Goal: Information Seeking & Learning: Find specific fact

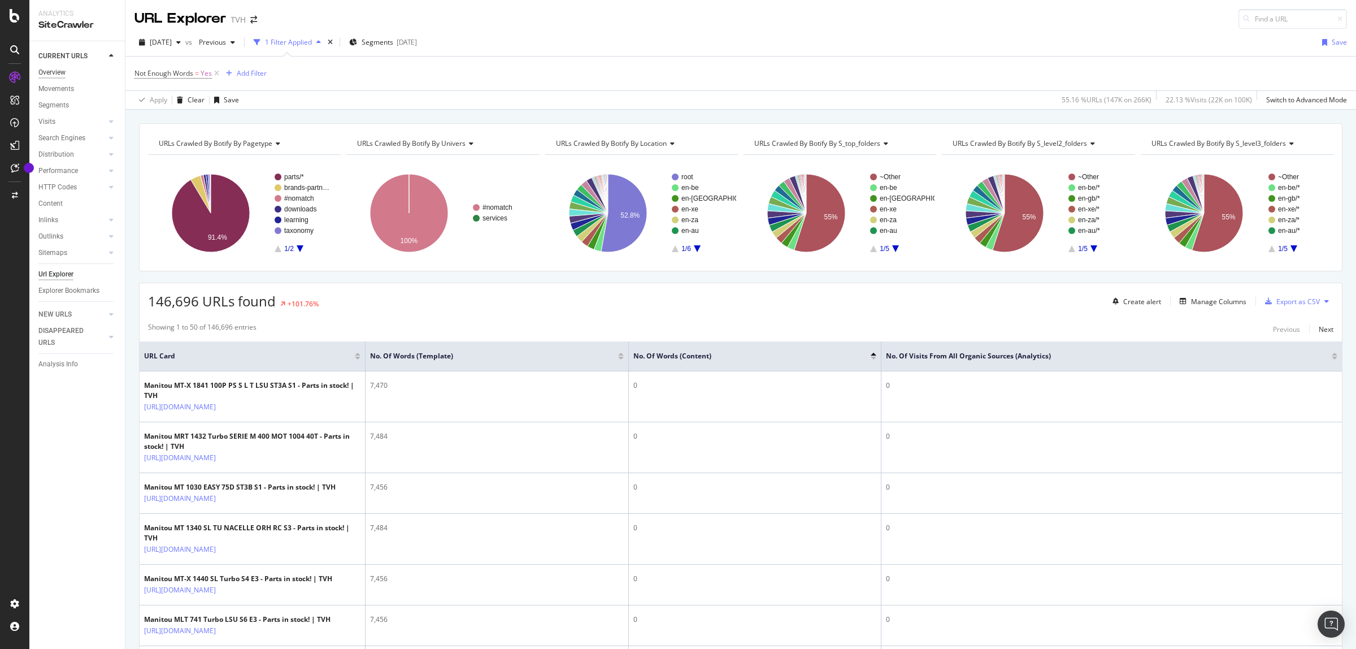
click at [62, 69] on div "Overview" at bounding box center [51, 73] width 27 height 12
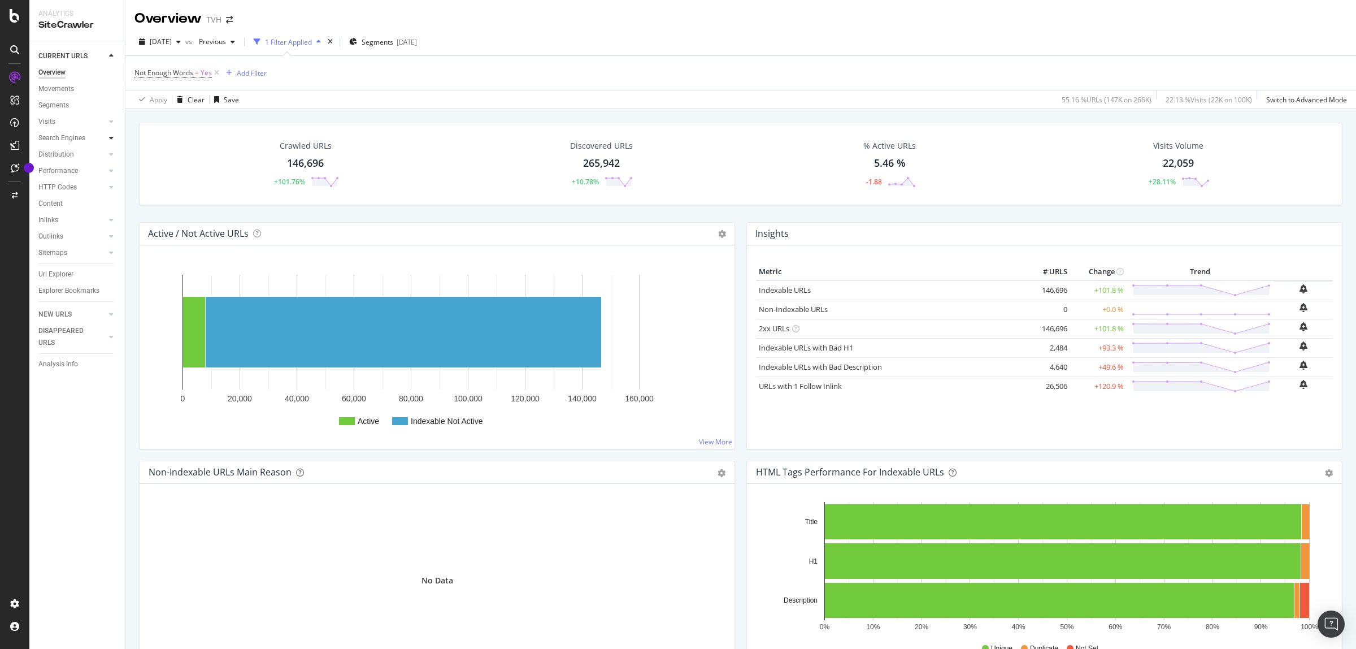
click at [111, 137] on icon at bounding box center [111, 138] width 5 height 7
click at [112, 255] on icon at bounding box center [111, 252] width 5 height 7
click at [107, 314] on div at bounding box center [111, 314] width 11 height 11
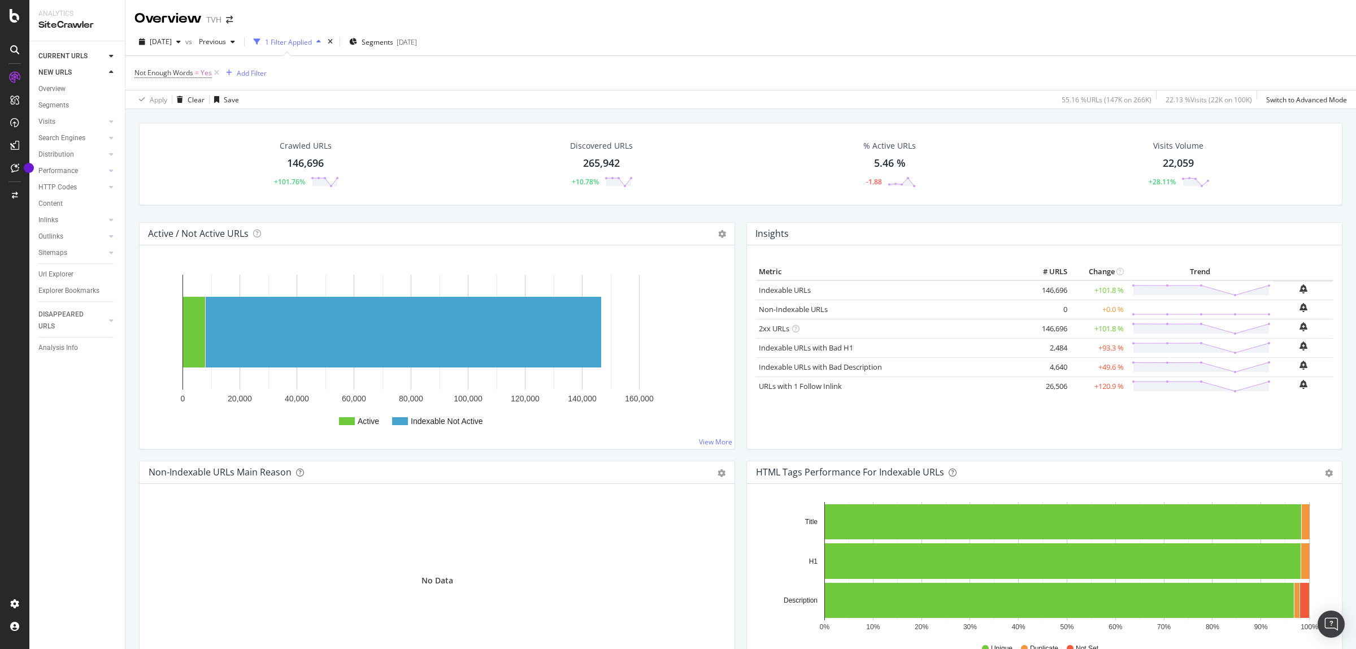
click at [103, 57] on div at bounding box center [99, 55] width 11 height 11
click at [61, 106] on div "Overview" at bounding box center [58, 106] width 32 height 11
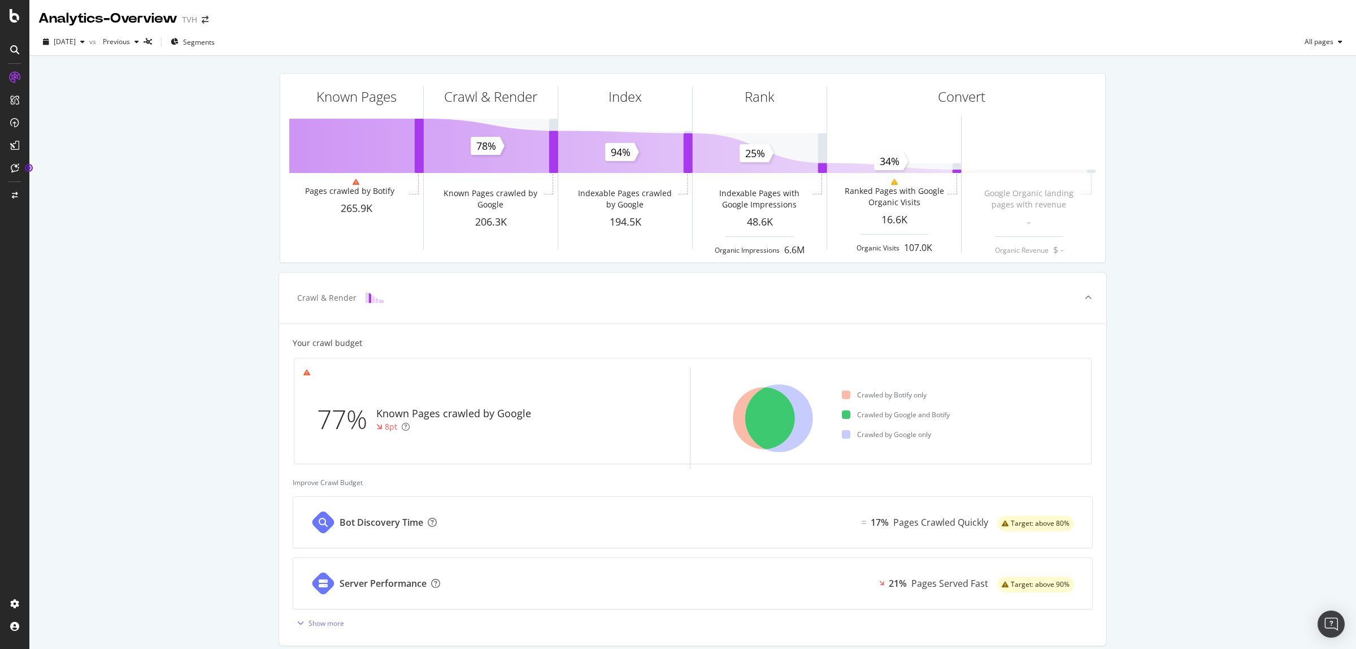
click at [18, 47] on icon at bounding box center [14, 49] width 9 height 9
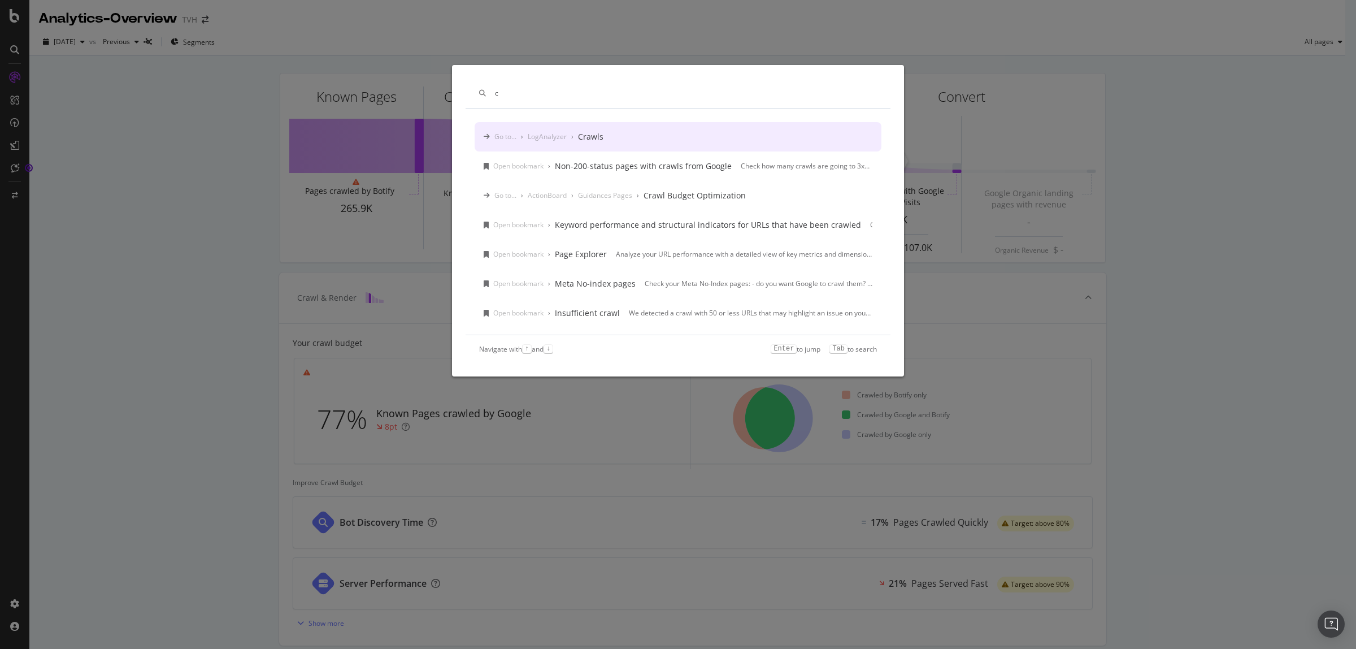
type input "c"
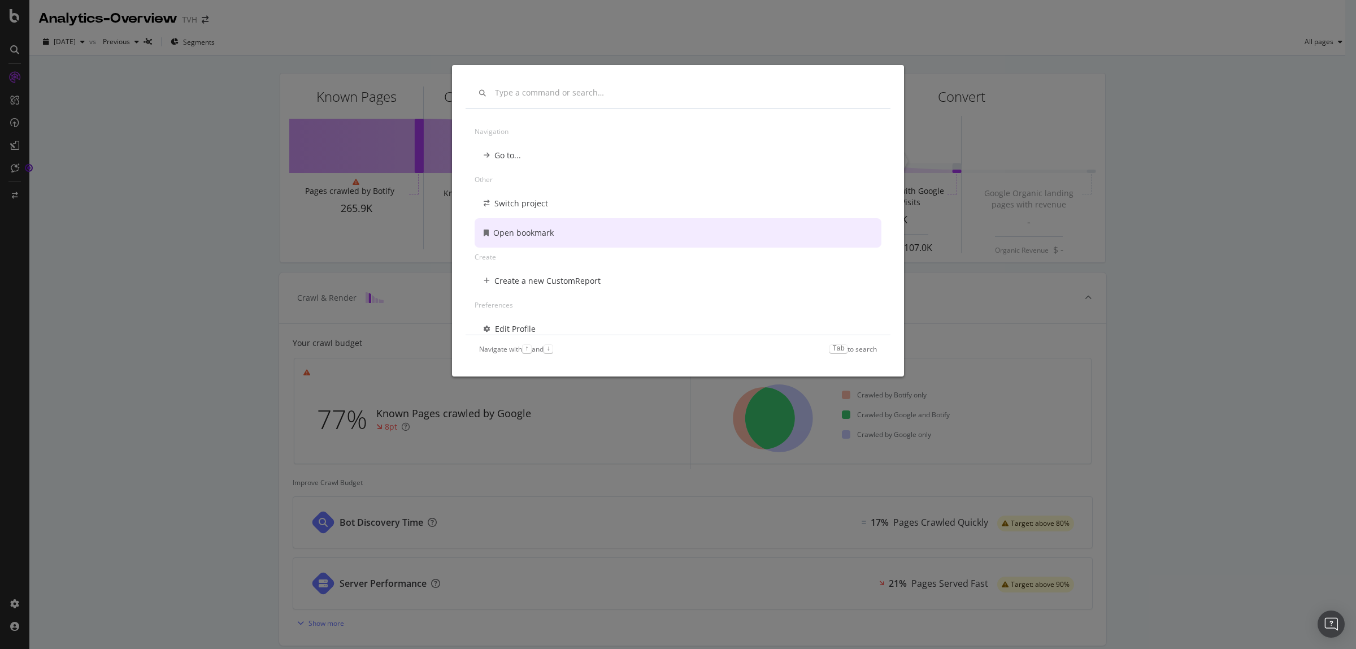
click at [211, 270] on div "Navigation Go to... Other Switch project Open bookmark Create Create a new Cust…" at bounding box center [678, 324] width 1356 height 649
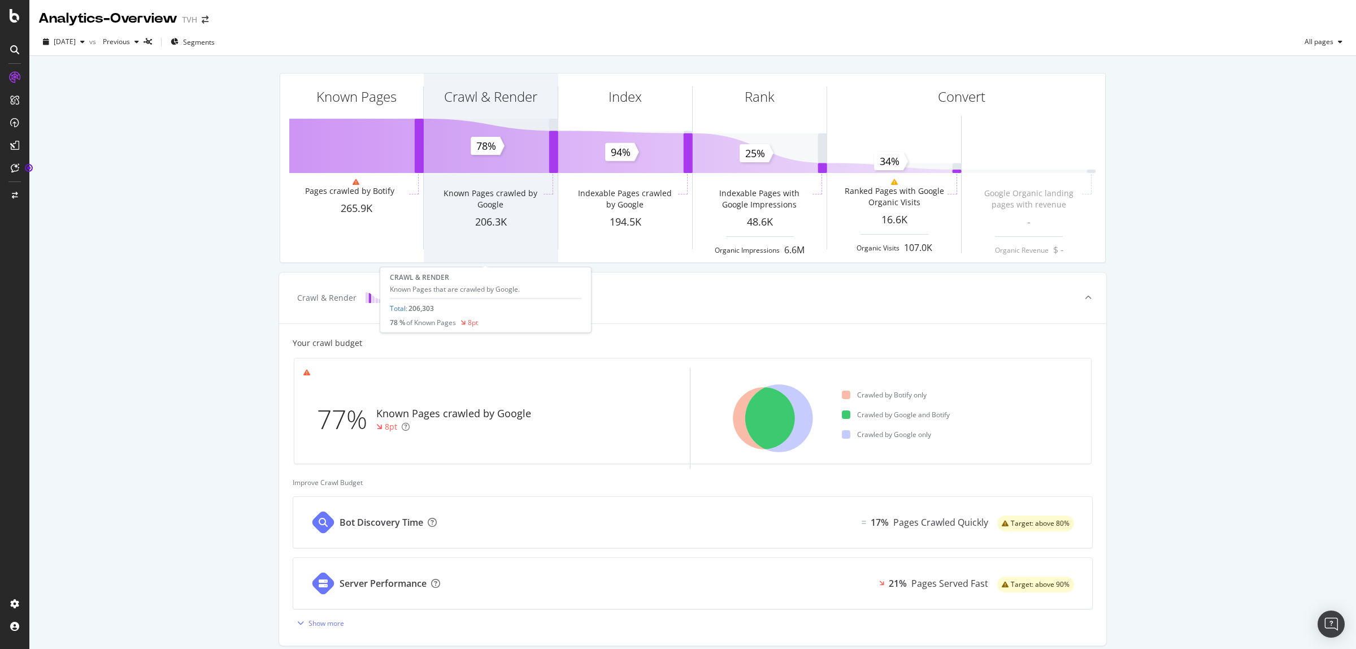
click at [501, 97] on div "Crawl & Render" at bounding box center [490, 96] width 93 height 19
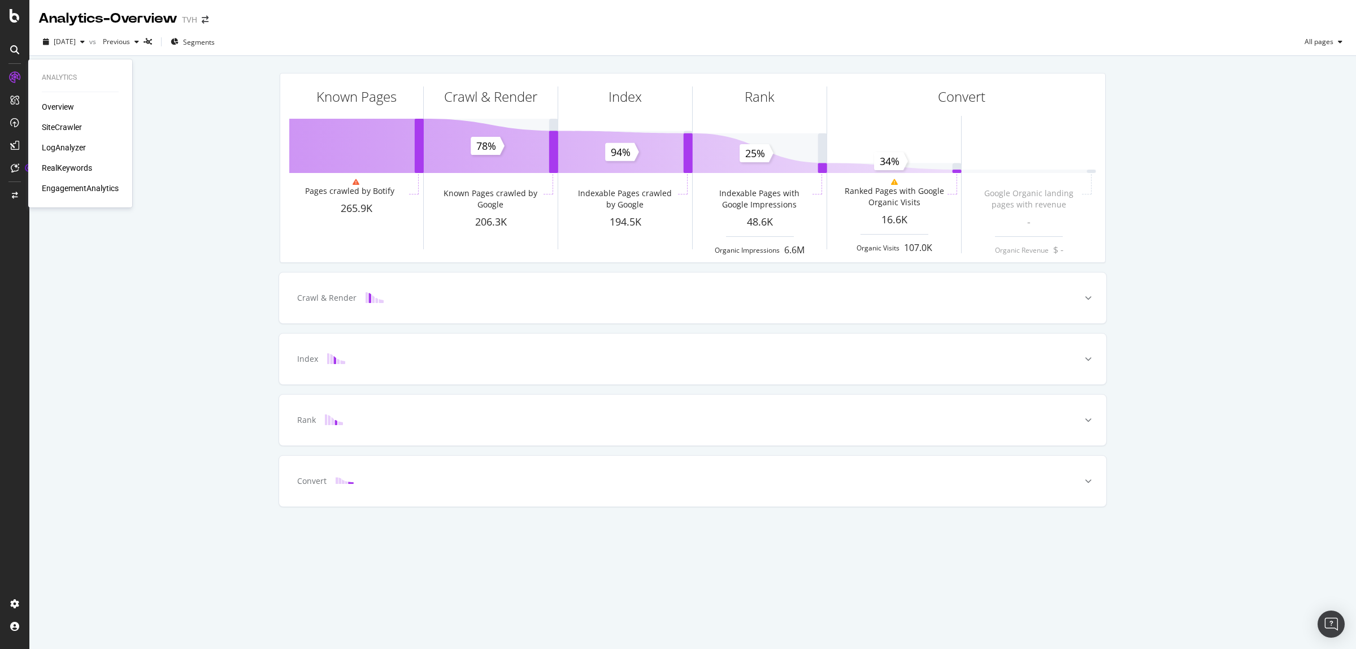
click at [71, 109] on div "Overview" at bounding box center [58, 106] width 32 height 11
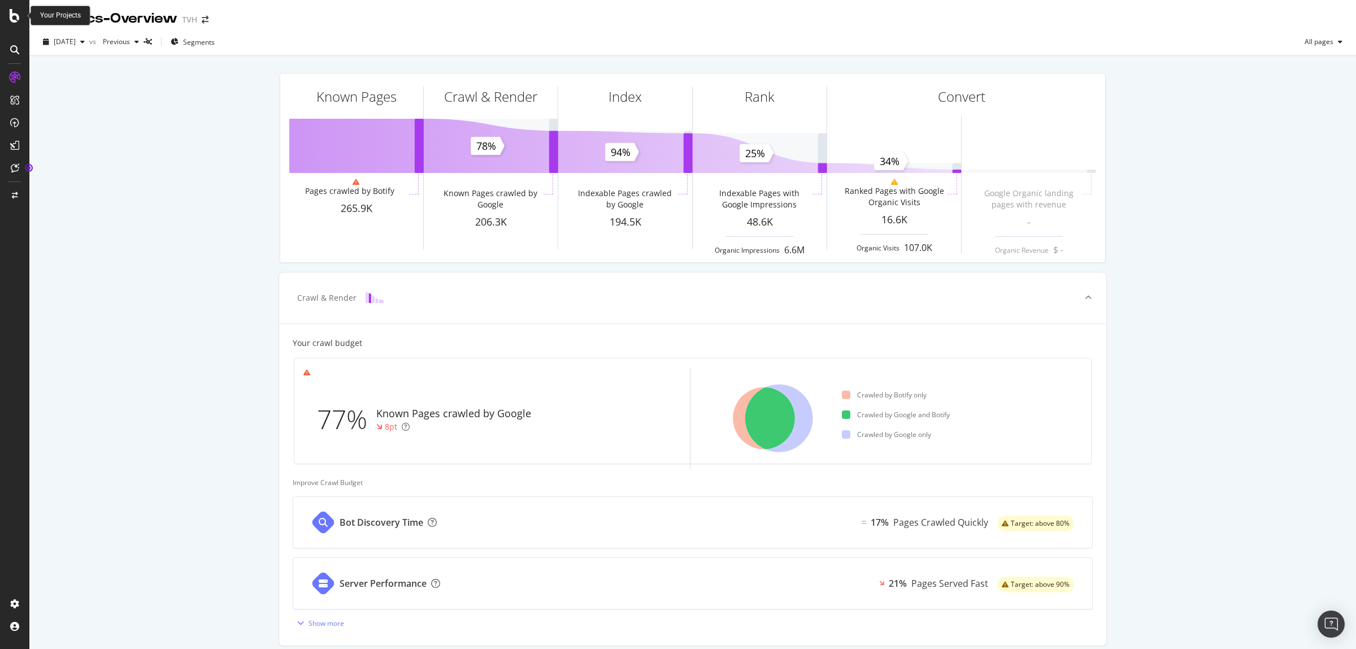
click at [16, 18] on icon at bounding box center [15, 16] width 10 height 14
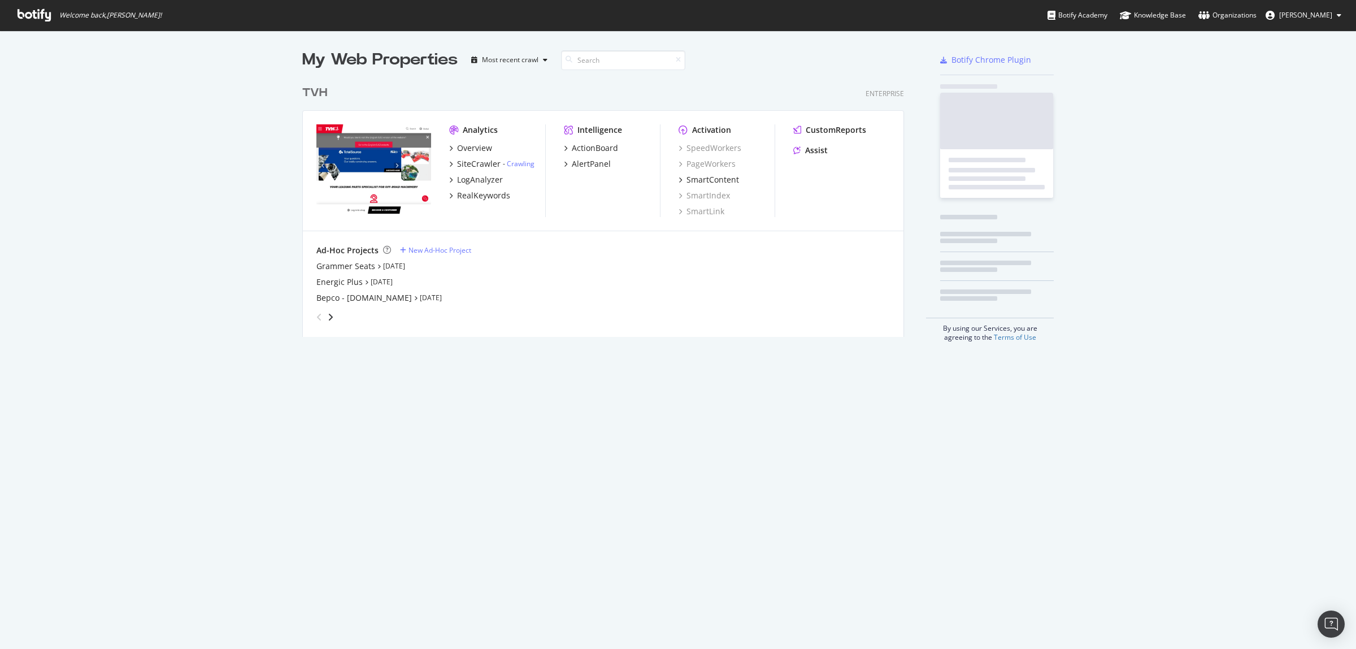
scroll to position [639, 1335]
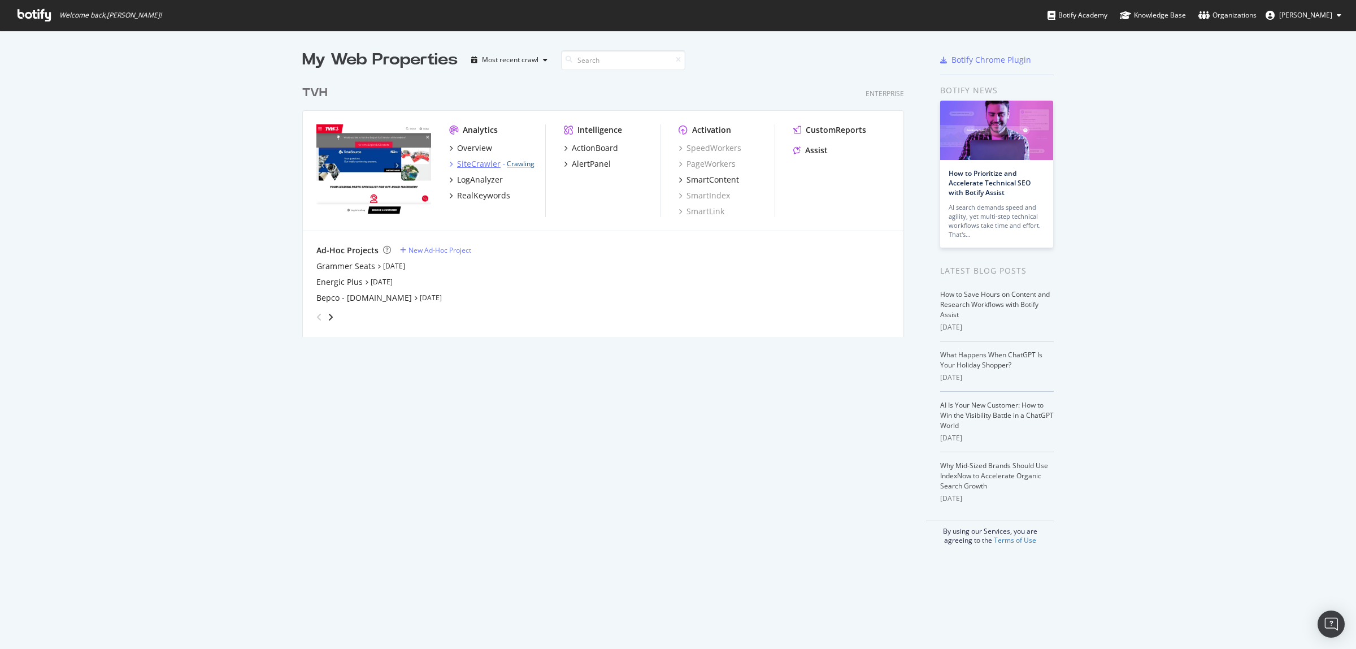
click at [521, 164] on link "Crawling" at bounding box center [521, 164] width 28 height 10
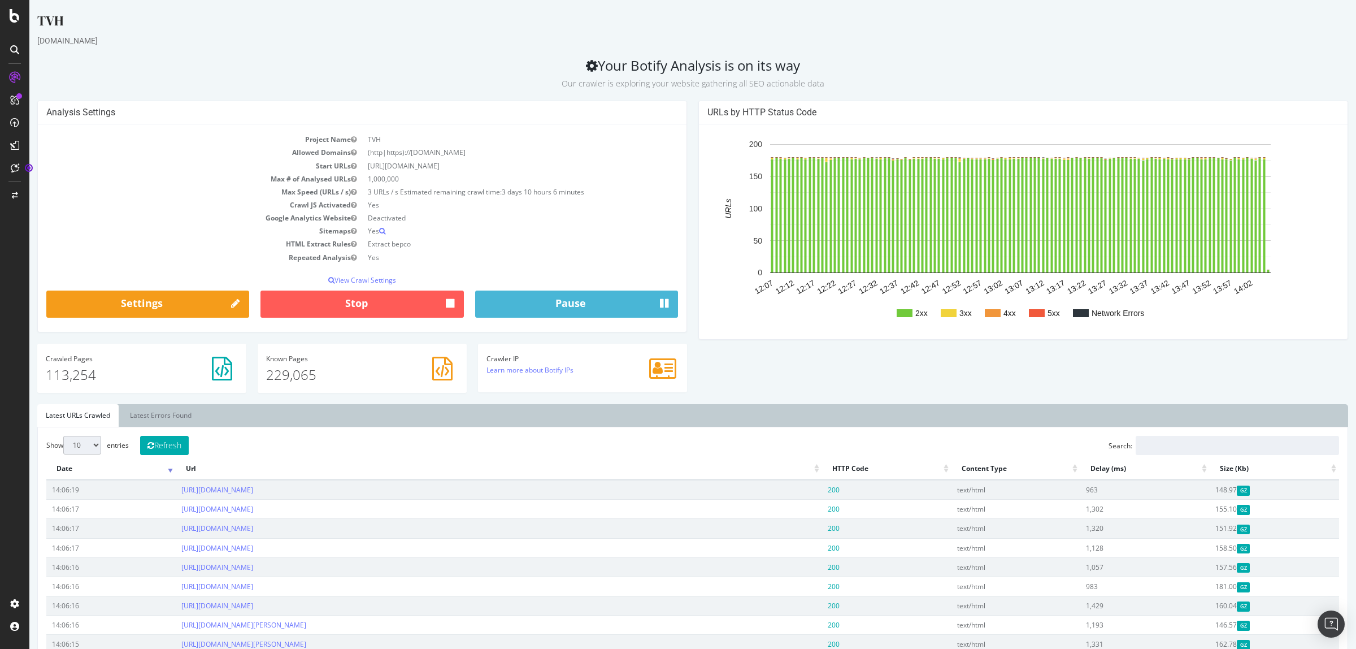
click at [584, 64] on icon at bounding box center [592, 65] width 16 height 15
click at [68, 124] on div "SiteCrawler" at bounding box center [62, 127] width 40 height 11
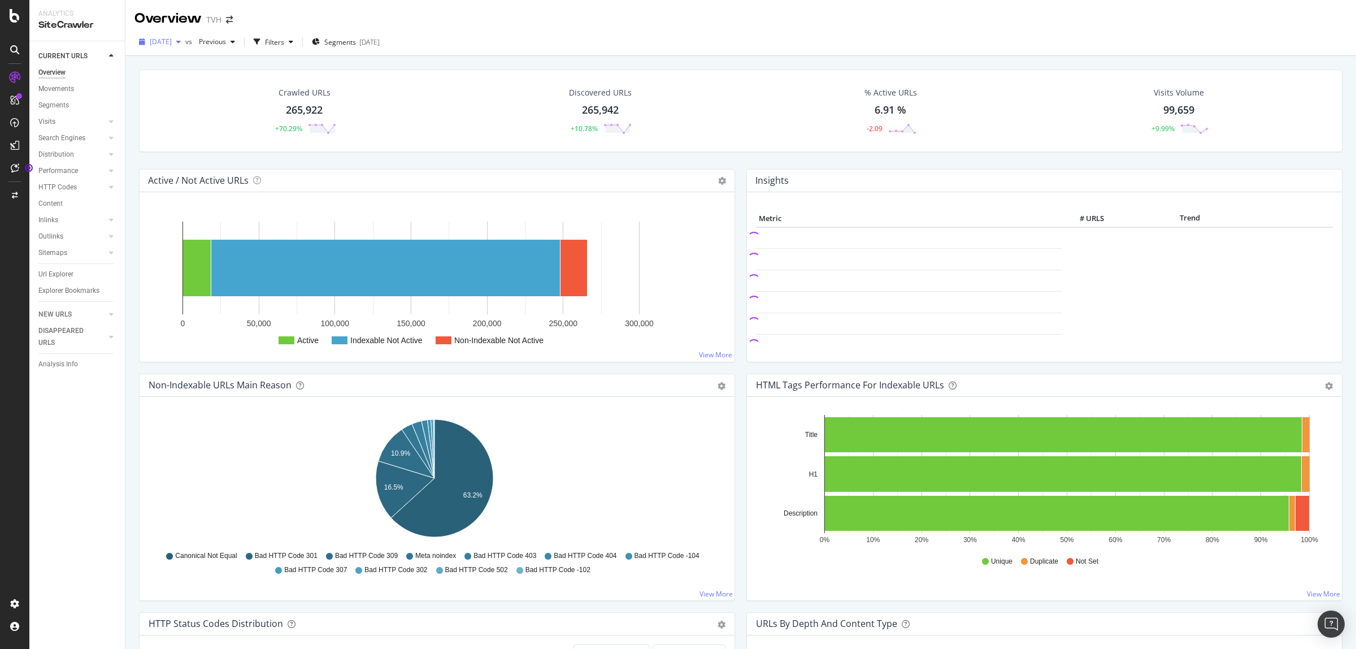
click at [181, 43] on icon "button" at bounding box center [178, 41] width 5 height 7
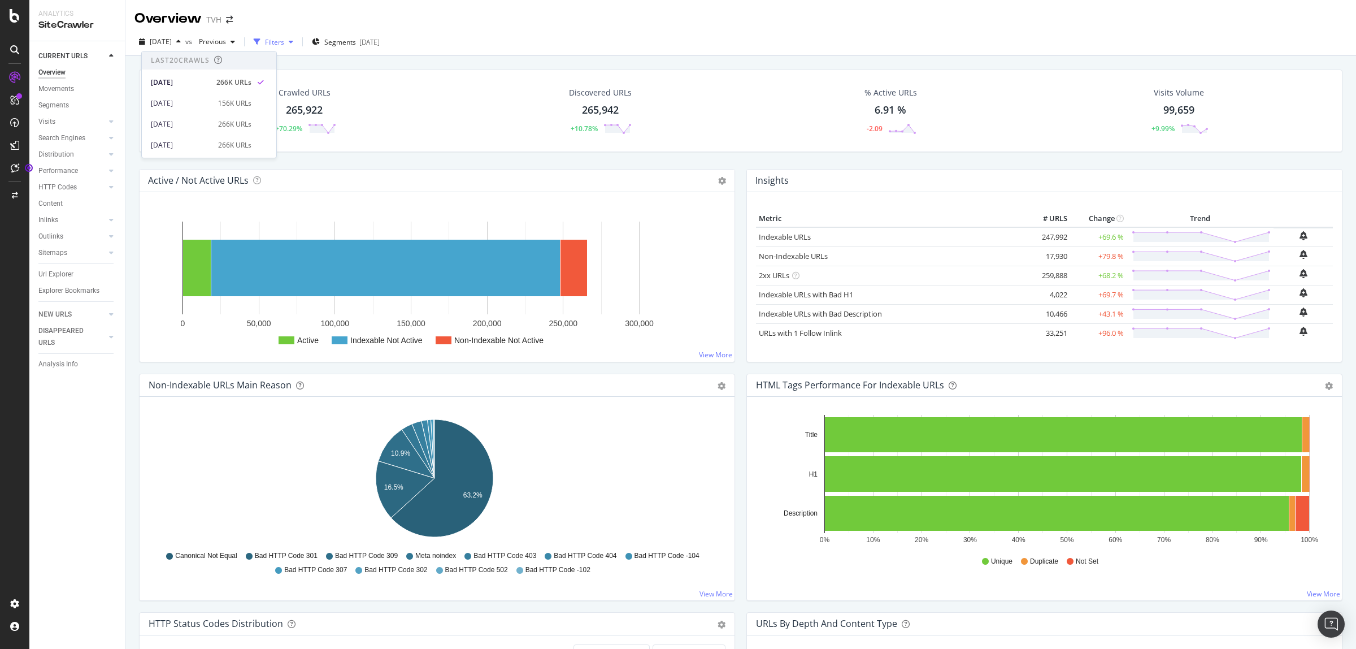
click at [293, 43] on icon "button" at bounding box center [291, 41] width 5 height 7
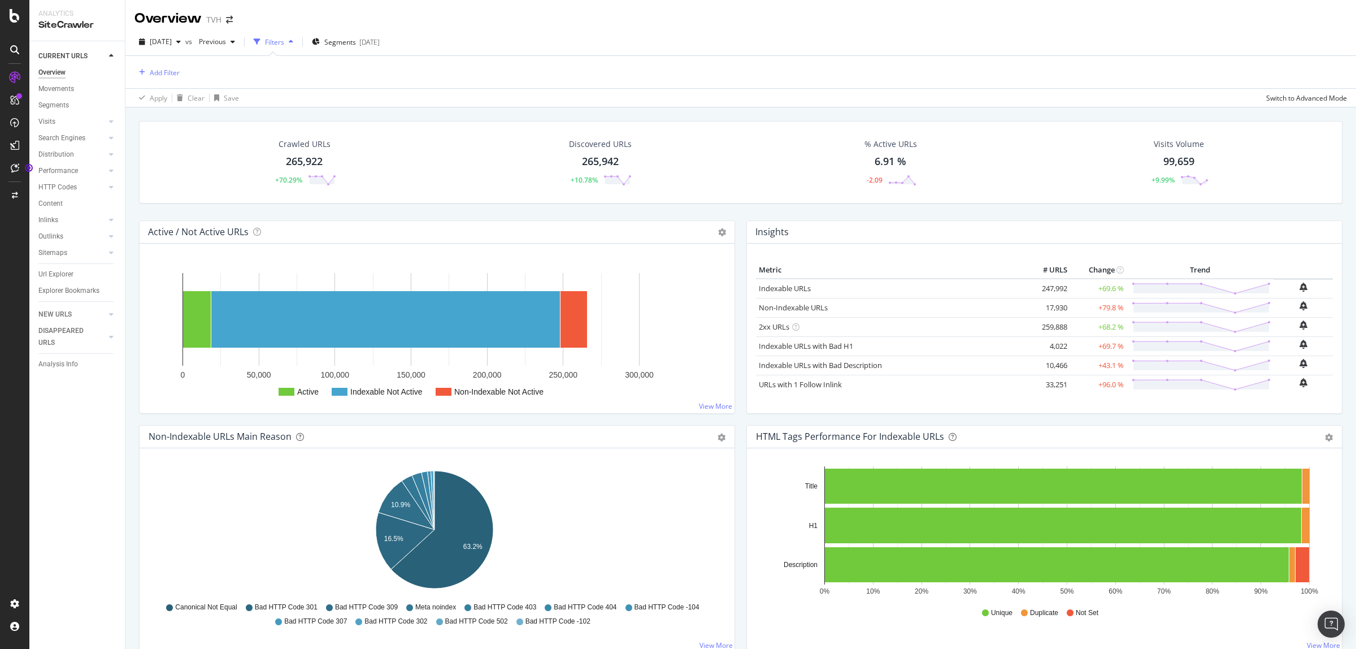
click at [293, 43] on icon "button" at bounding box center [291, 41] width 5 height 7
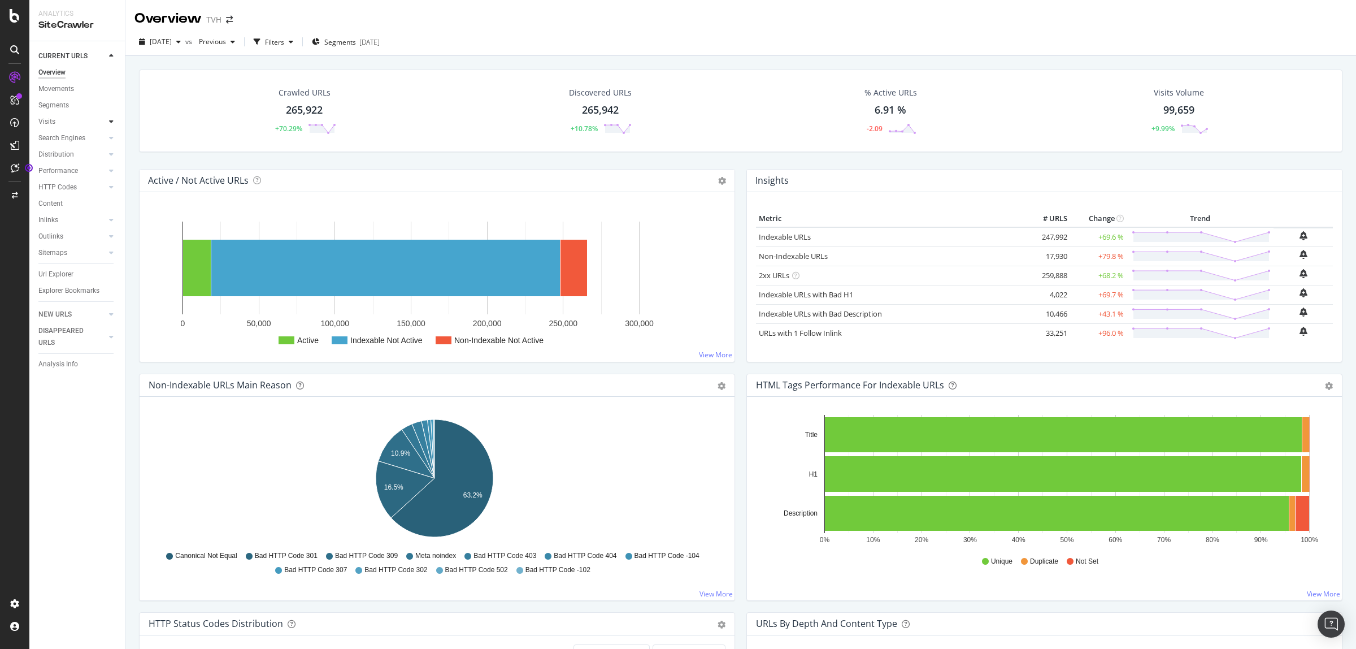
click at [111, 120] on icon at bounding box center [111, 121] width 5 height 7
click at [164, 38] on span "[DATE]" at bounding box center [161, 42] width 22 height 10
click at [163, 74] on div "[DATE] 266K URLs" at bounding box center [209, 82] width 135 height 16
click at [141, 40] on icon "button" at bounding box center [142, 41] width 6 height 7
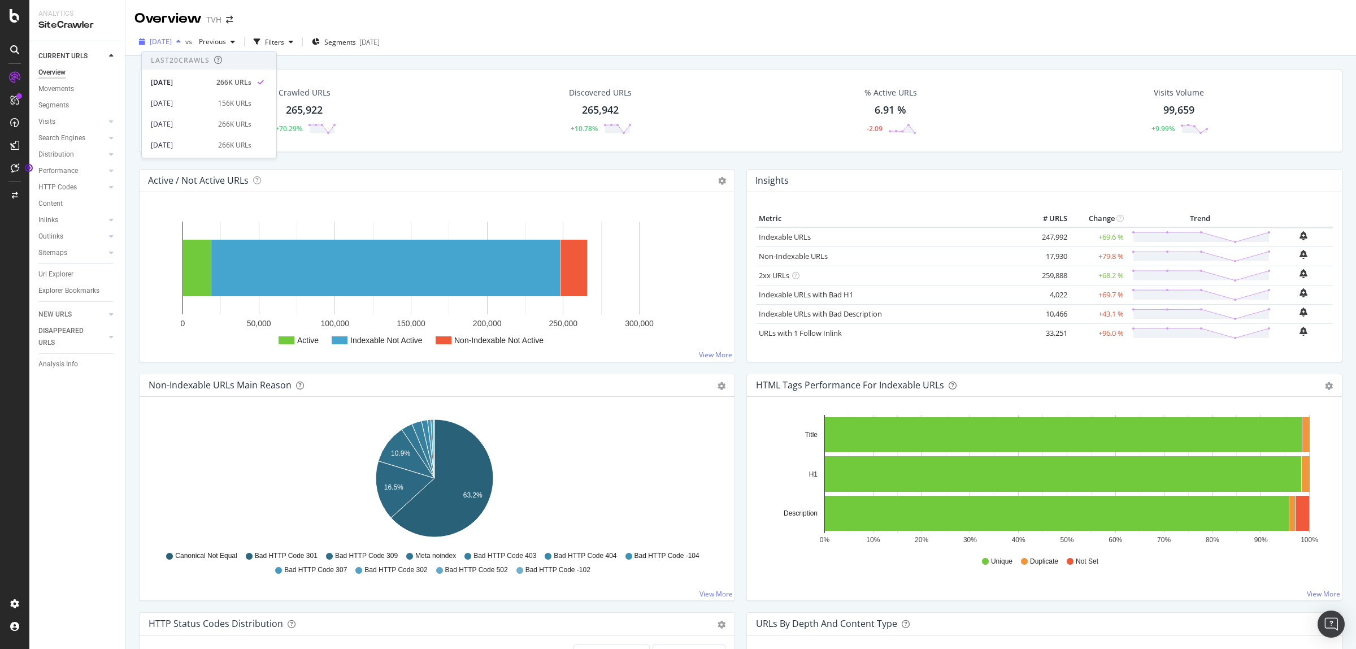
click at [141, 40] on icon "button" at bounding box center [142, 41] width 6 height 7
click at [222, 61] on icon at bounding box center [218, 60] width 8 height 8
click at [181, 105] on div "[DATE]" at bounding box center [181, 103] width 60 height 10
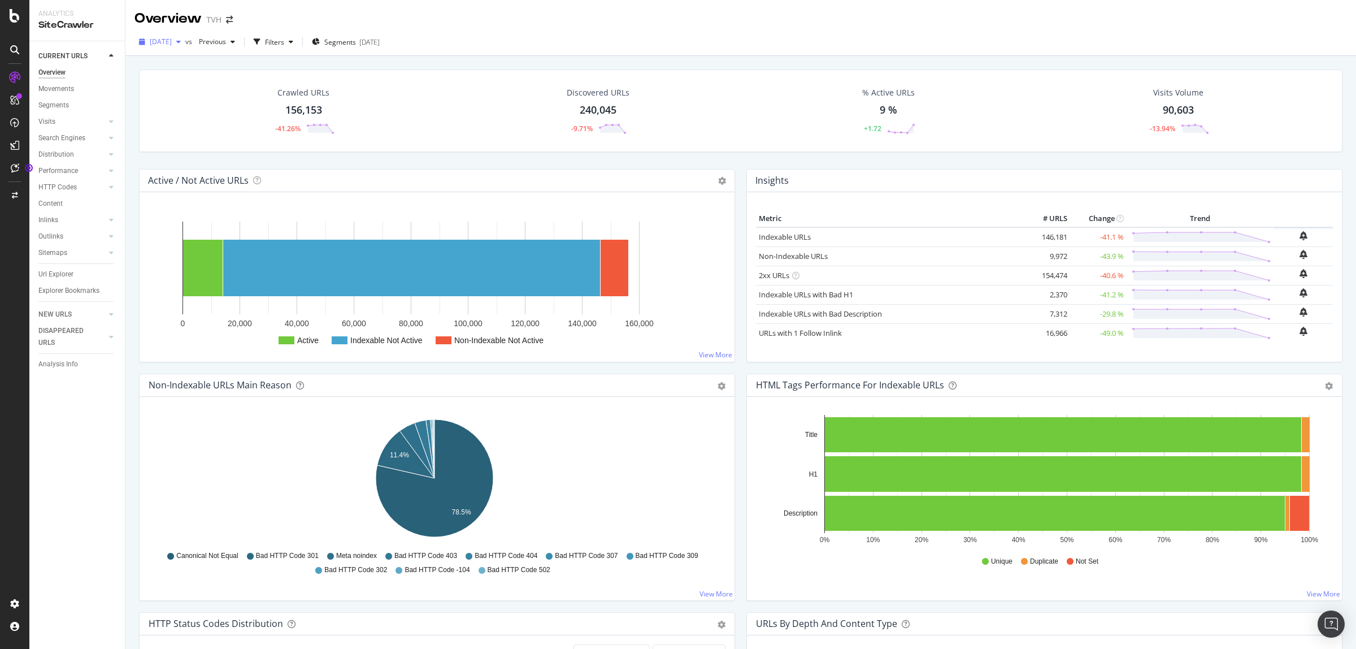
click at [172, 44] on span "[DATE]" at bounding box center [161, 42] width 22 height 10
click at [223, 65] on div at bounding box center [218, 60] width 8 height 10
click at [115, 151] on div at bounding box center [111, 154] width 11 height 11
click at [108, 310] on div at bounding box center [111, 314] width 11 height 11
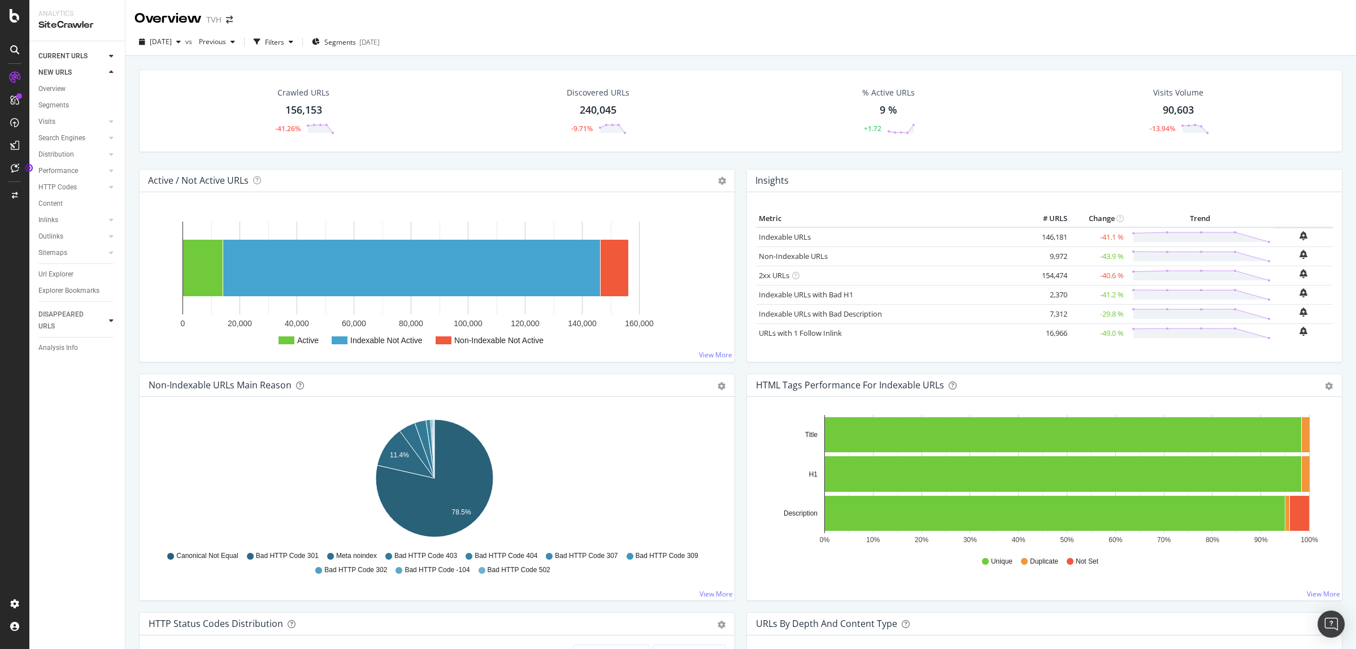
click at [114, 321] on div at bounding box center [111, 320] width 11 height 11
click at [72, 341] on div "Analysis Info" at bounding box center [58, 341] width 40 height 12
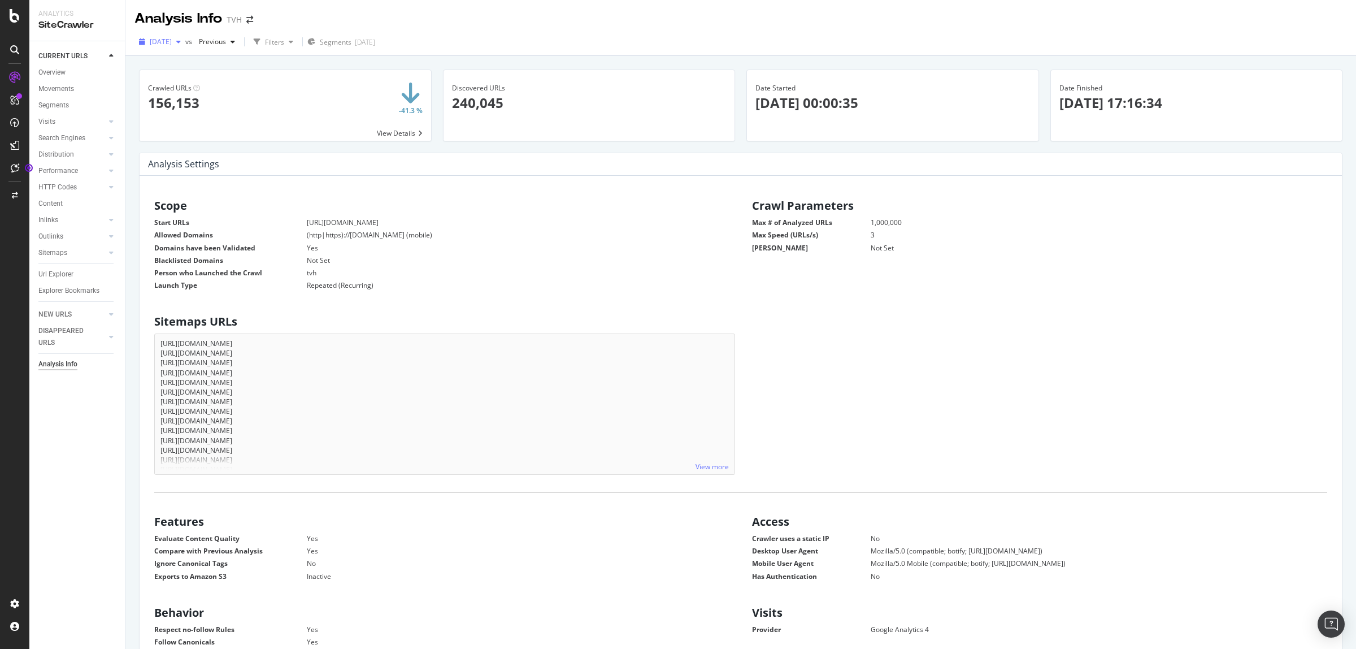
click at [172, 44] on span "[DATE]" at bounding box center [161, 42] width 22 height 10
click at [181, 82] on div "[DATE]" at bounding box center [181, 82] width 60 height 10
click at [172, 38] on span "[DATE]" at bounding box center [161, 42] width 22 height 10
click at [190, 101] on div "[DATE]" at bounding box center [181, 103] width 60 height 10
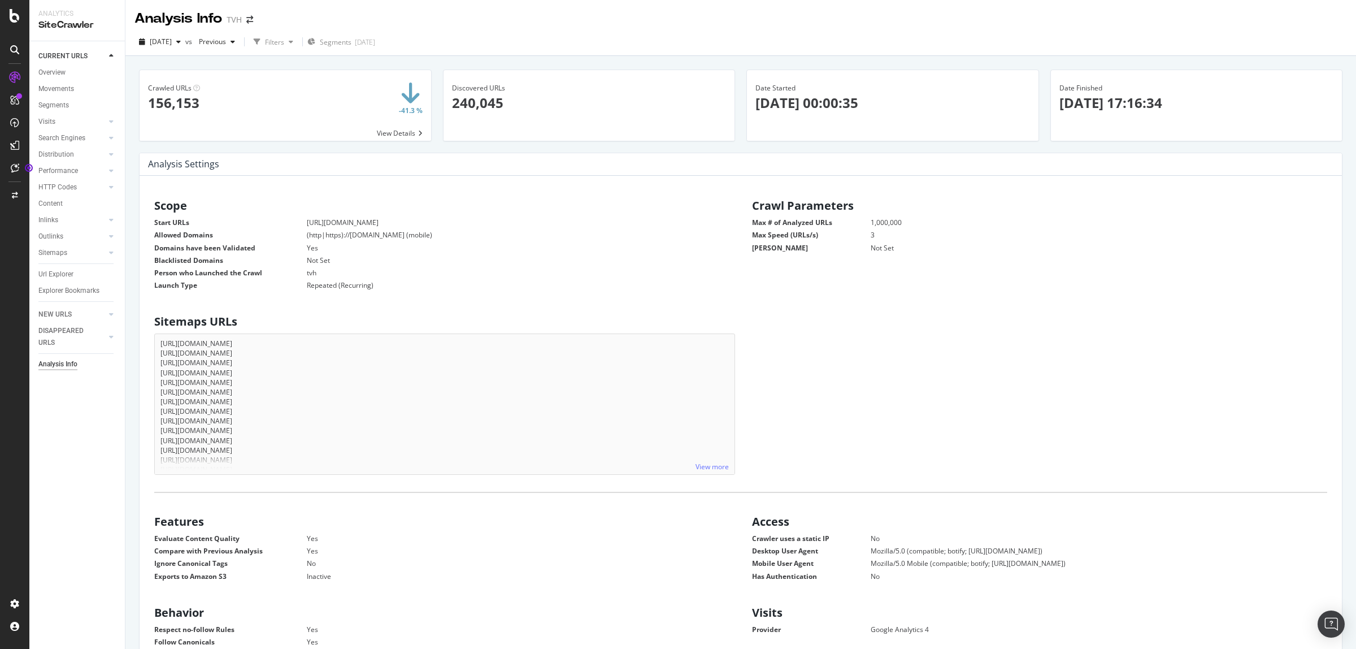
scroll to position [170, 563]
click at [172, 42] on span "[DATE]" at bounding box center [161, 42] width 22 height 10
click at [1306, 256] on div "Scope Start URLs [URL][DOMAIN_NAME] Allowed Domains (http|https)://[DOMAIN_NAME…" at bounding box center [741, 243] width 1196 height 99
click at [172, 43] on span "[DATE]" at bounding box center [161, 42] width 22 height 10
click at [201, 142] on div "[DATE]" at bounding box center [181, 145] width 60 height 10
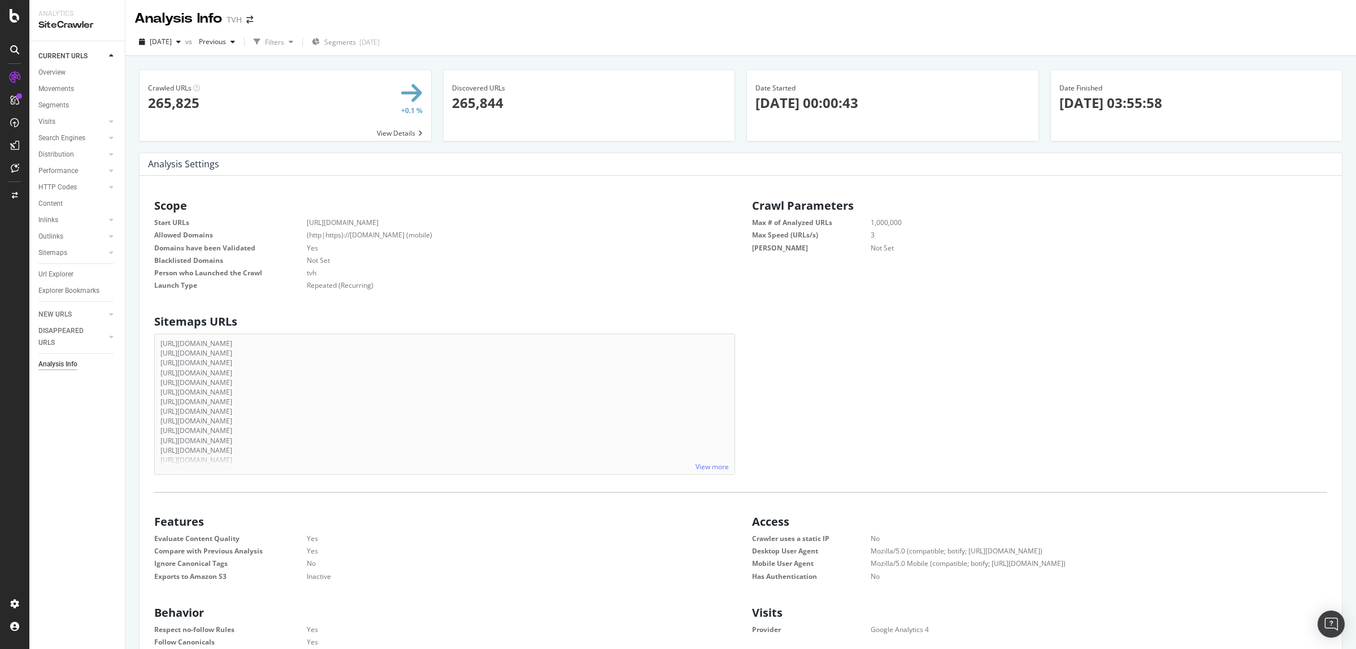
scroll to position [170, 563]
drag, startPoint x: 757, startPoint y: 81, endPoint x: 1200, endPoint y: 119, distance: 444.2
click at [1200, 119] on div "Crawled URLs 265,825 +0.1 % View Details Discovered URLs 265,844 Date Started 2…" at bounding box center [740, 111] width 1215 height 83
click at [749, 86] on div "Date Started 2025-08-13 00:00:43" at bounding box center [893, 97] width 292 height 55
drag, startPoint x: 749, startPoint y: 86, endPoint x: 1184, endPoint y: 120, distance: 435.9
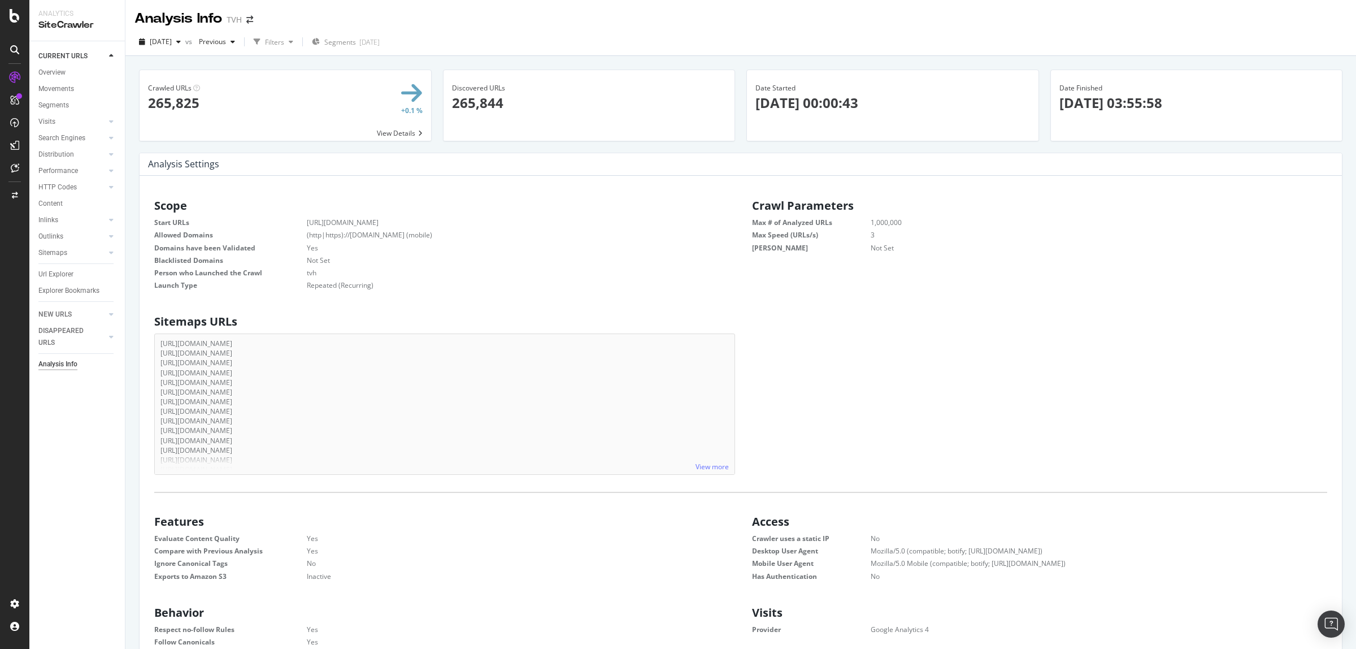
click at [1184, 120] on div "Crawled URLs 265,825 +0.1 % View Details Discovered URLs 265,844 Date Started 2…" at bounding box center [740, 111] width 1215 height 83
copy div "Date Started 2025-08-13 00:00:43 Date Finished 2025-08-14 03:55:58"
click at [173, 47] on div "[DATE]" at bounding box center [160, 41] width 51 height 17
click at [202, 119] on div "[DATE]" at bounding box center [181, 124] width 60 height 10
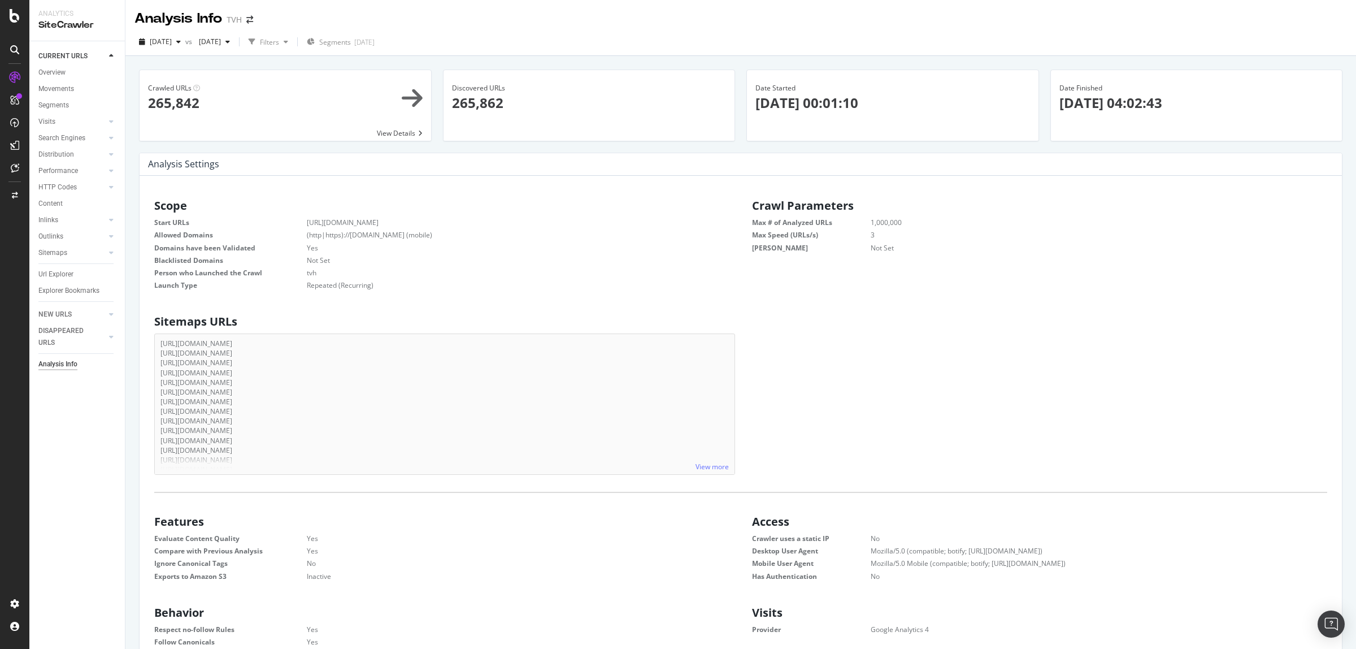
click at [756, 81] on div "Date Started 2025-08-20 00:01:10" at bounding box center [893, 97] width 275 height 55
drag, startPoint x: 755, startPoint y: 81, endPoint x: 1232, endPoint y: 105, distance: 477.6
click at [1232, 105] on div "Crawled URLs 265,842 View Details Discovered URLs 265,862 Date Started 2025-08-…" at bounding box center [740, 111] width 1215 height 83
copy div "Date Started 2025-08-20 00:01:10 Date Finished 2025-08-21 04:02:43"
click at [170, 38] on span "[DATE]" at bounding box center [161, 42] width 22 height 10
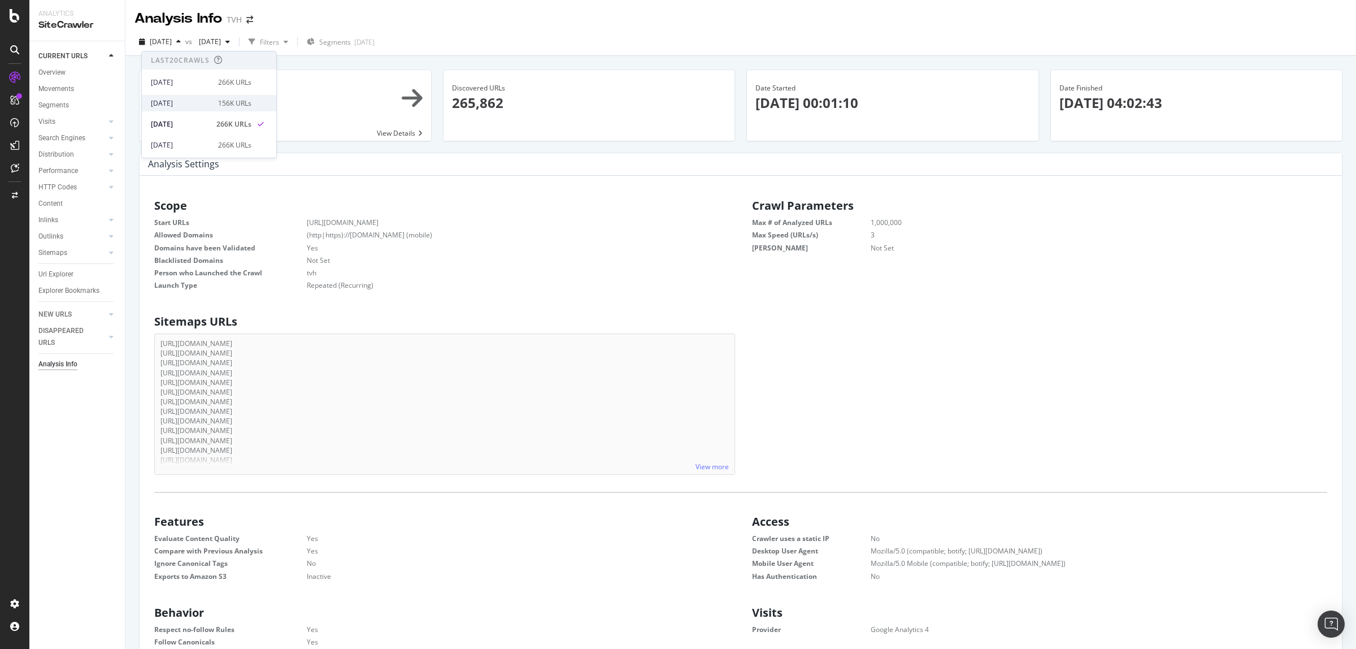
click at [188, 96] on div "2025 Aug. 26th 156K URLs" at bounding box center [209, 103] width 135 height 16
click at [749, 81] on div "Date Started 2025-08-27 00:00:35" at bounding box center [893, 97] width 292 height 55
drag, startPoint x: 749, startPoint y: 81, endPoint x: 1215, endPoint y: 109, distance: 466.5
click at [1215, 109] on div "Crawled URLs 156,153 View Details Discovered URLs 240,045 Date Started 2025-08-…" at bounding box center [740, 111] width 1215 height 83
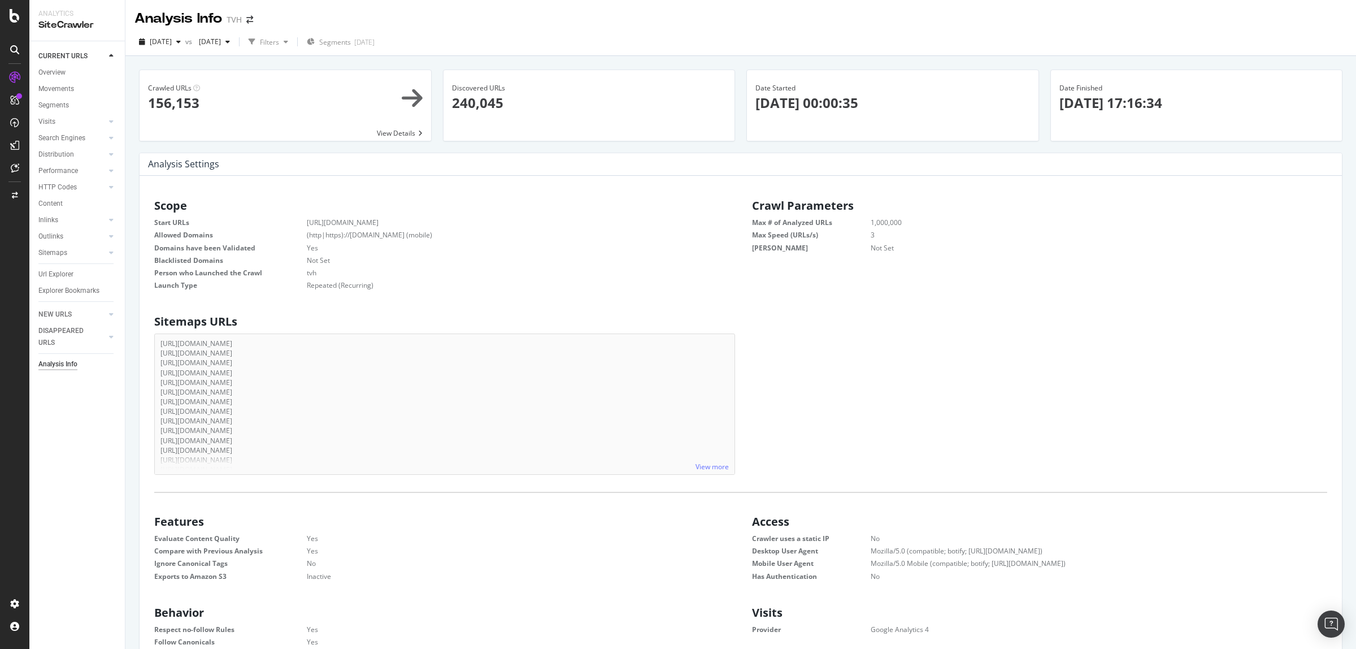
copy div "Date Started 2025-08-27 00:00:35 Date Finished 2025-08-27 17:16:34"
click at [156, 34] on div "[DATE]" at bounding box center [160, 41] width 51 height 17
click at [189, 77] on div "[DATE]" at bounding box center [181, 82] width 60 height 10
click at [758, 89] on span "Date Started" at bounding box center [776, 88] width 40 height 10
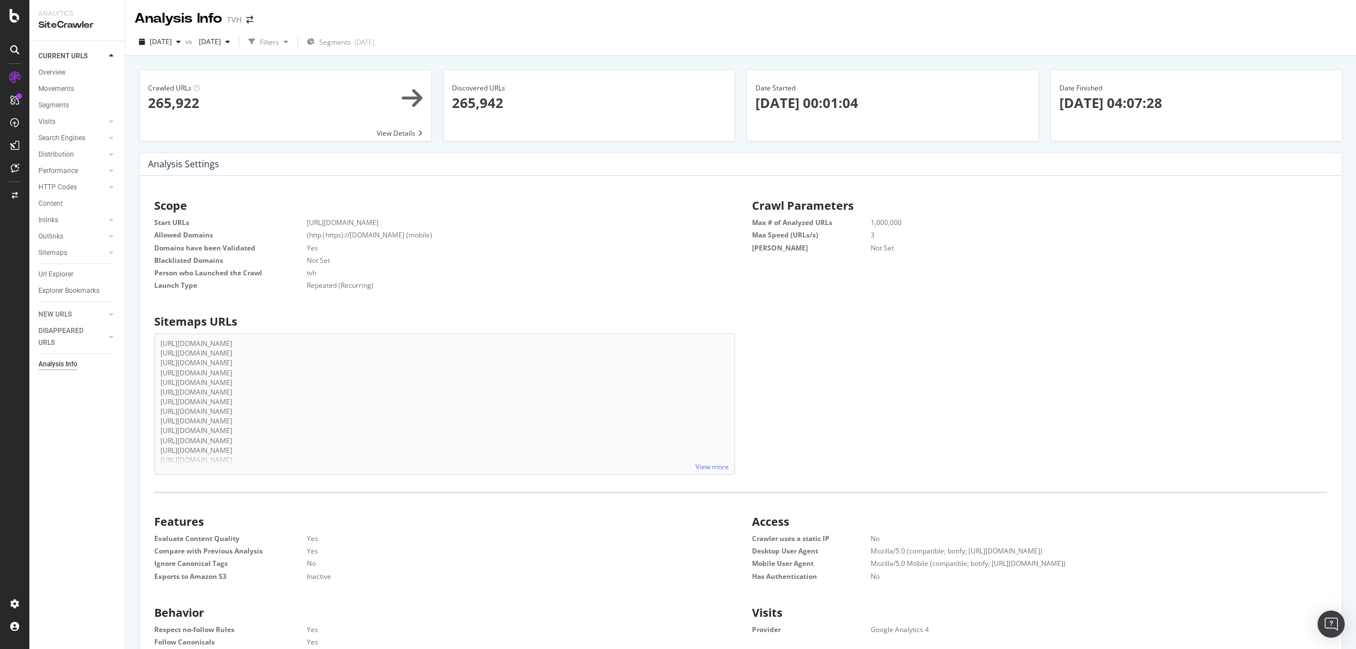
drag, startPoint x: 758, startPoint y: 89, endPoint x: 1201, endPoint y: 102, distance: 443.3
click at [1201, 101] on div "Crawled URLs 265,922 View Details Discovered URLs 265,942 Date Started 2025-09-…" at bounding box center [740, 111] width 1215 height 83
copy div "Date Started 2025-09-03 00:01:04 Date Finished 2025-09-04 04:07:28"
